Goal: Task Accomplishment & Management: Manage account settings

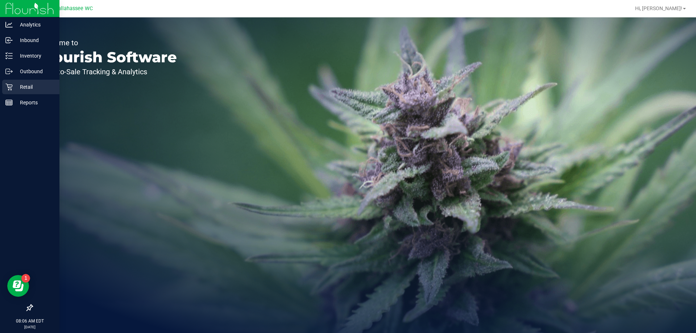
click at [28, 82] on div "Retail" at bounding box center [30, 87] width 57 height 15
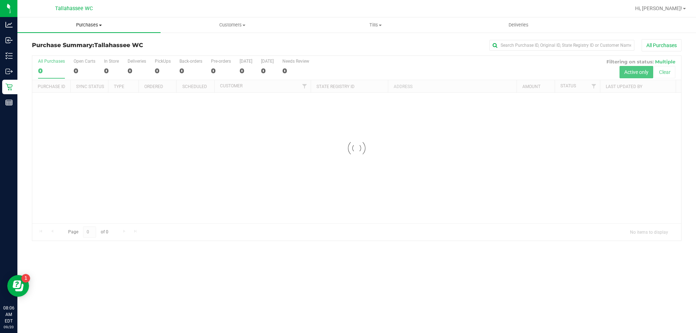
click at [78, 27] on span "Purchases" at bounding box center [88, 25] width 143 height 7
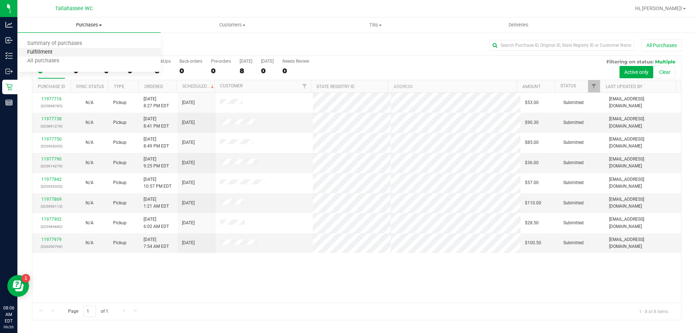
click at [52, 49] on span "Fulfillment" at bounding box center [39, 52] width 45 height 6
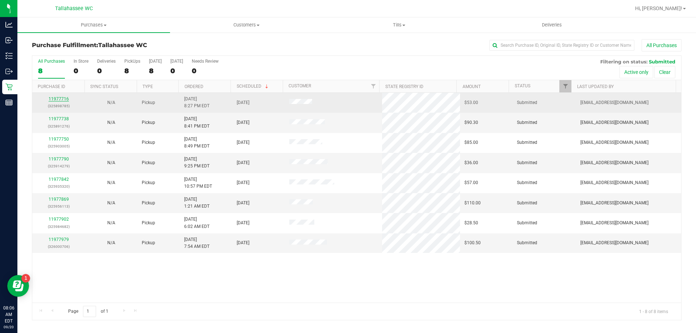
click at [54, 99] on link "11977716" at bounding box center [59, 98] width 20 height 5
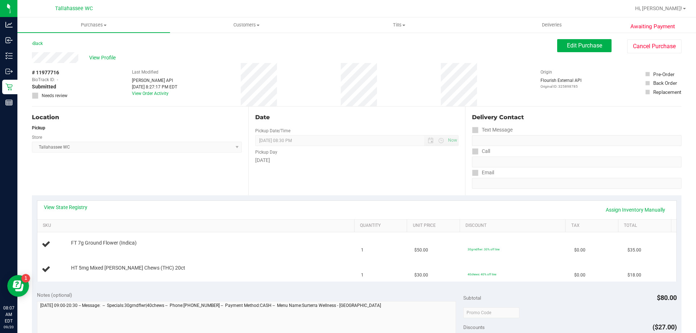
click at [72, 211] on div "View State Registry Assign Inventory Manually" at bounding box center [357, 210] width 626 height 12
click at [75, 207] on link "View State Registry" at bounding box center [66, 207] width 44 height 7
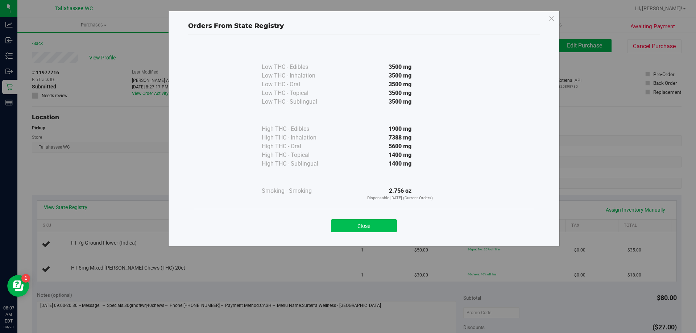
click at [350, 223] on button "Close" at bounding box center [364, 225] width 66 height 13
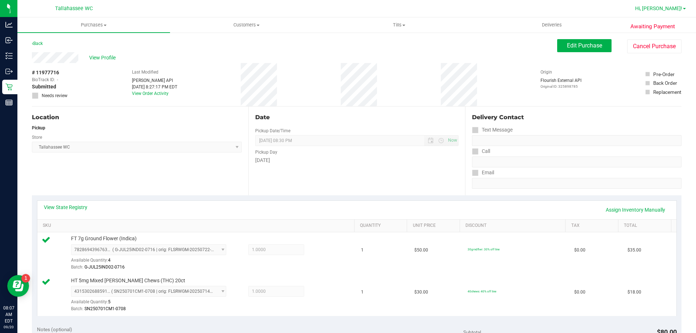
click at [671, 11] on span "Hi, [PERSON_NAME]!" at bounding box center [659, 8] width 47 height 6
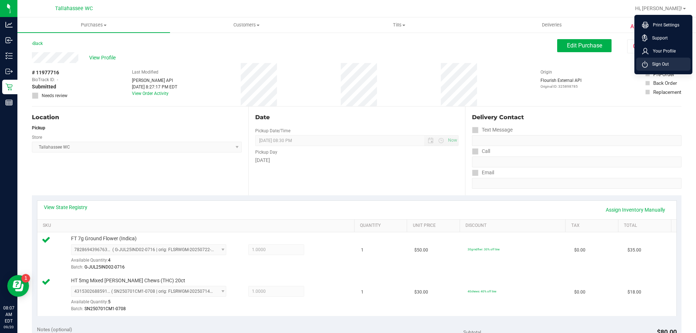
click at [662, 58] on li "Sign Out" at bounding box center [664, 64] width 54 height 13
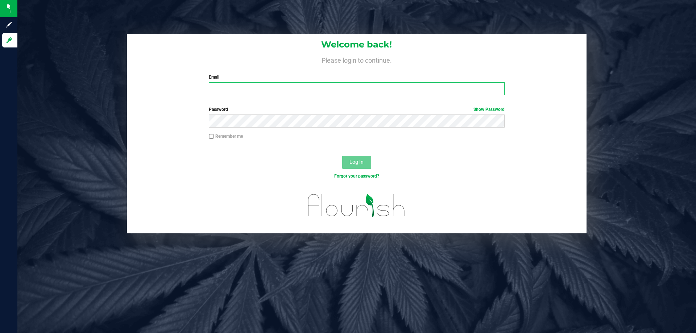
click at [410, 89] on input "Email" at bounding box center [357, 88] width 296 height 13
type input "[EMAIL_ADDRESS][DOMAIN_NAME]"
click at [342, 156] on button "Log In" at bounding box center [356, 162] width 29 height 13
